Goal: Task Accomplishment & Management: Use online tool/utility

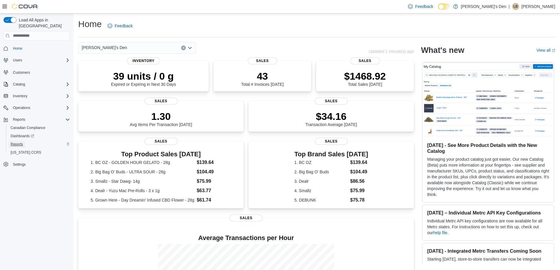
click at [17, 142] on span "Reports" at bounding box center [17, 144] width 12 height 5
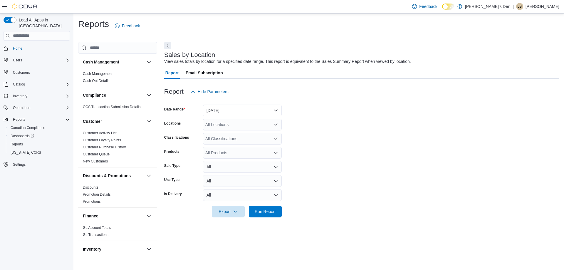
click at [225, 110] on button "[DATE]" at bounding box center [242, 111] width 79 height 12
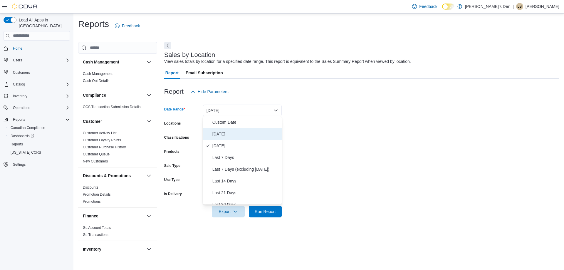
click at [220, 133] on span "[DATE]" at bounding box center [246, 134] width 67 height 7
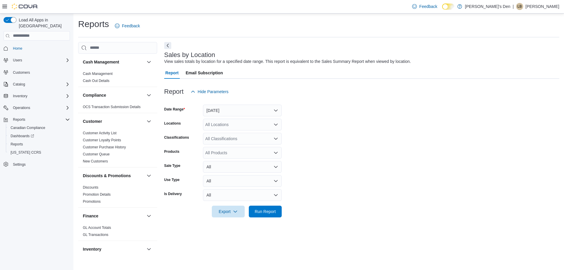
click at [427, 126] on form "Date Range [DATE] Locations All Locations Classifications All Classifications P…" at bounding box center [361, 158] width 395 height 120
click at [218, 125] on div "All Locations" at bounding box center [242, 125] width 79 height 12
click at [234, 160] on span "[STREET_ADDRESS]" at bounding box center [236, 160] width 41 height 6
click at [358, 154] on form "Date Range [DATE] Locations [STREET_ADDRESS] Classifications All Classification…" at bounding box center [361, 158] width 395 height 120
click at [240, 140] on div "All Classifications" at bounding box center [242, 139] width 79 height 12
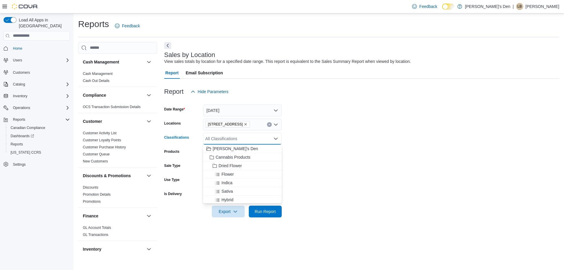
click at [366, 142] on form "Date Range [DATE] Locations [STREET_ADDRESS] Classifications All Classification…" at bounding box center [361, 158] width 395 height 120
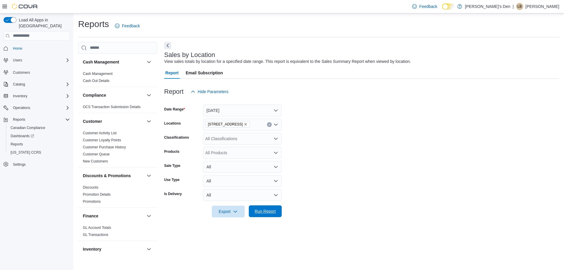
click at [277, 213] on span "Run Report" at bounding box center [265, 211] width 26 height 12
